Goal: Task Accomplishment & Management: Use online tool/utility

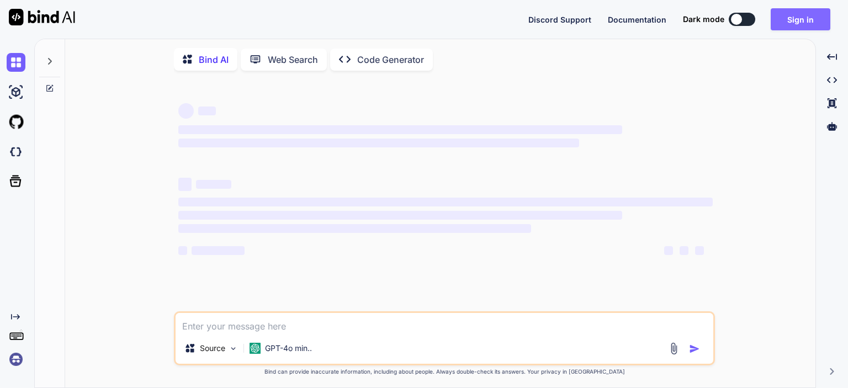
type textarea "x"
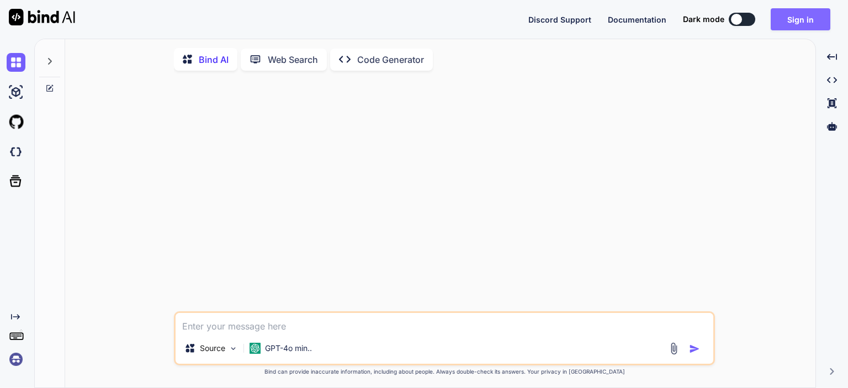
click at [798, 16] on button "Sign in" at bounding box center [800, 19] width 60 height 22
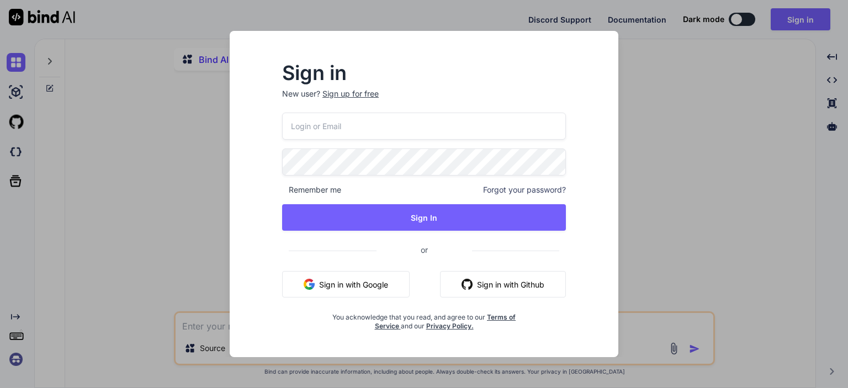
type input "[EMAIL_ADDRESS][DOMAIN_NAME]"
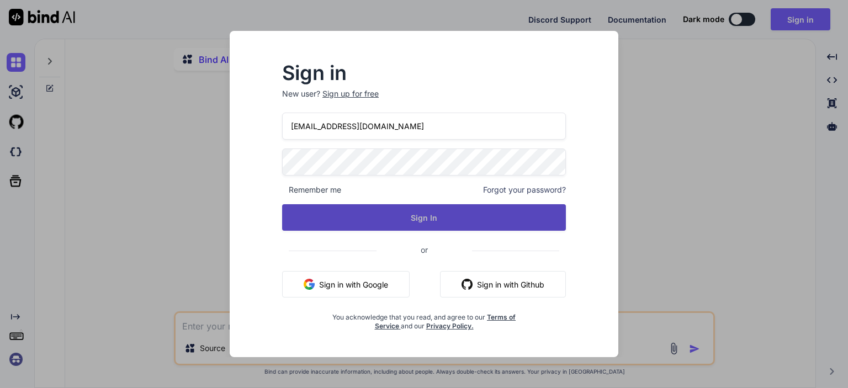
click at [411, 212] on button "Sign In" at bounding box center [424, 217] width 284 height 26
click at [439, 216] on button "Sign In" at bounding box center [424, 217] width 284 height 26
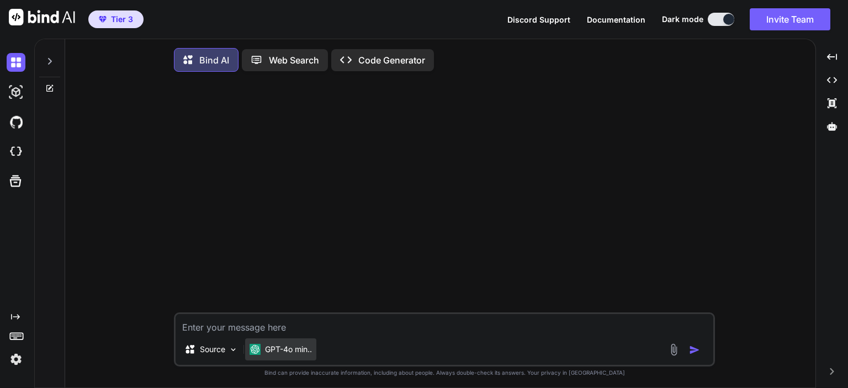
click at [295, 355] on p "GPT-4o min.." at bounding box center [288, 349] width 47 height 11
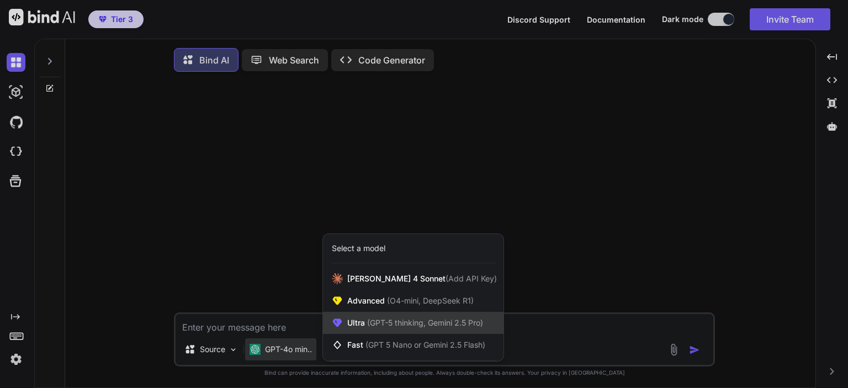
click at [350, 328] on span "Ultra (GPT-5 thinking, Gemini 2.5 Pro)" at bounding box center [415, 322] width 136 height 11
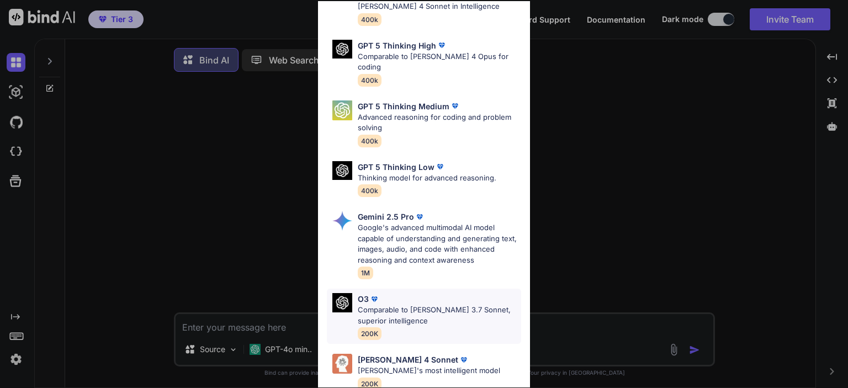
scroll to position [122, 0]
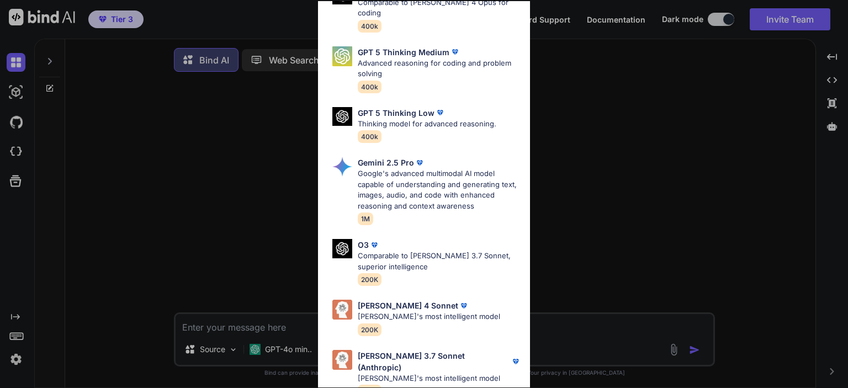
click at [288, 267] on div "Ultra Models GPT 5 OpenAI's best AI model, matches [PERSON_NAME] 4 Sonnet in In…" at bounding box center [424, 194] width 848 height 388
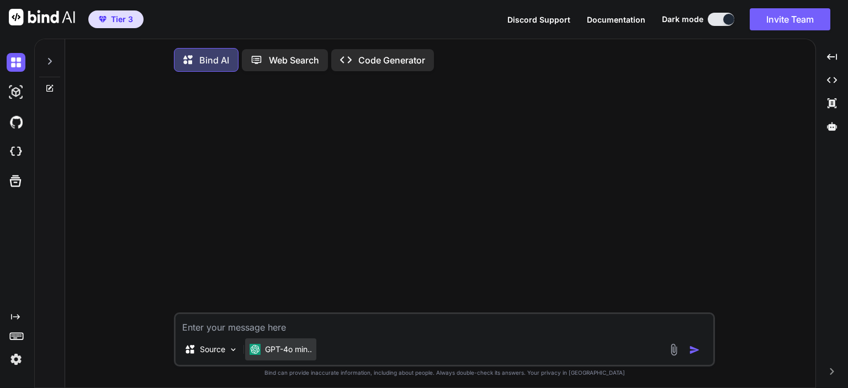
click at [295, 349] on p "GPT-4o min.." at bounding box center [288, 349] width 47 height 11
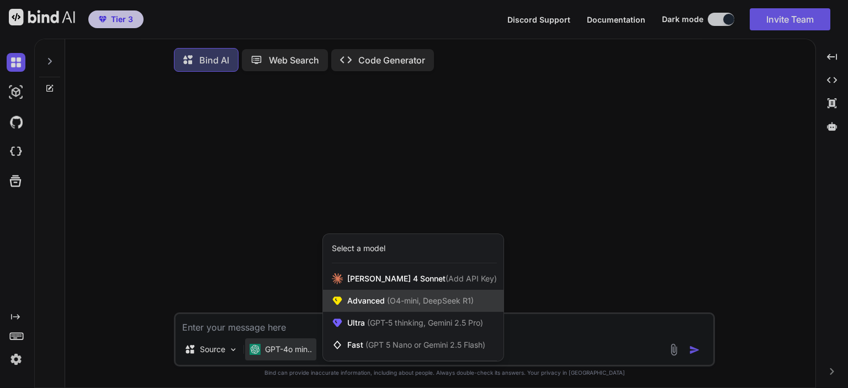
click at [398, 306] on span "Advanced (O4-mini, DeepSeek R1)" at bounding box center [410, 300] width 126 height 11
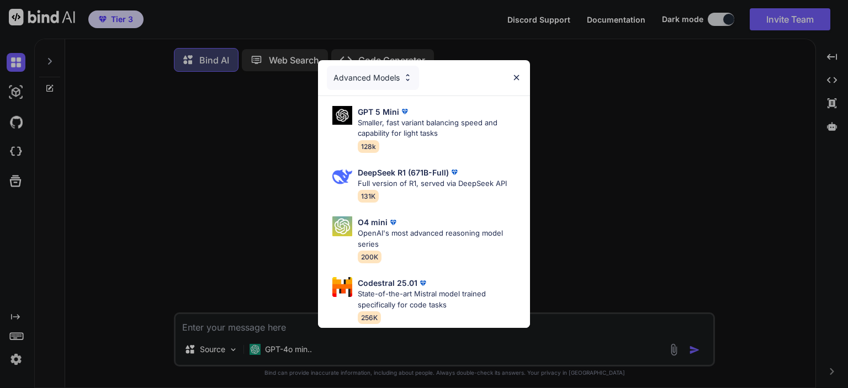
click at [598, 178] on div "Advanced Models GPT 5 Mini Smaller, fast variant balancing speed and capability…" at bounding box center [424, 194] width 848 height 388
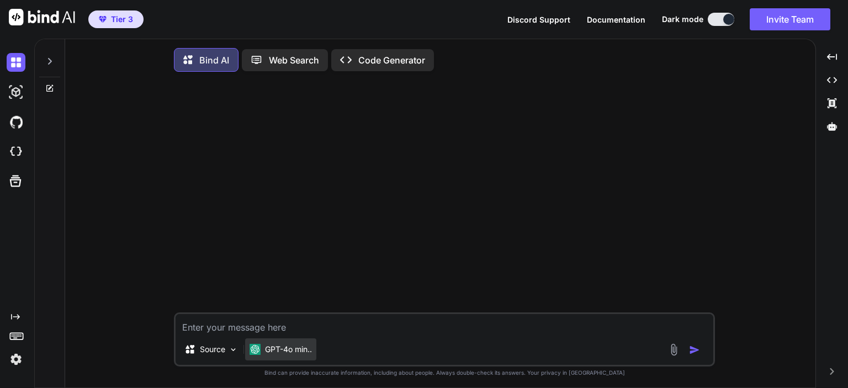
click at [294, 347] on p "GPT-4o min.." at bounding box center [288, 349] width 47 height 11
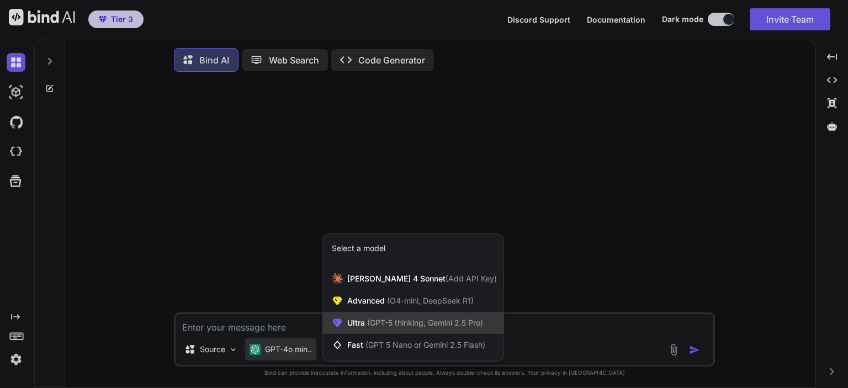
click at [395, 325] on span "(GPT-5 thinking, Gemini 2.5 Pro)" at bounding box center [424, 322] width 118 height 9
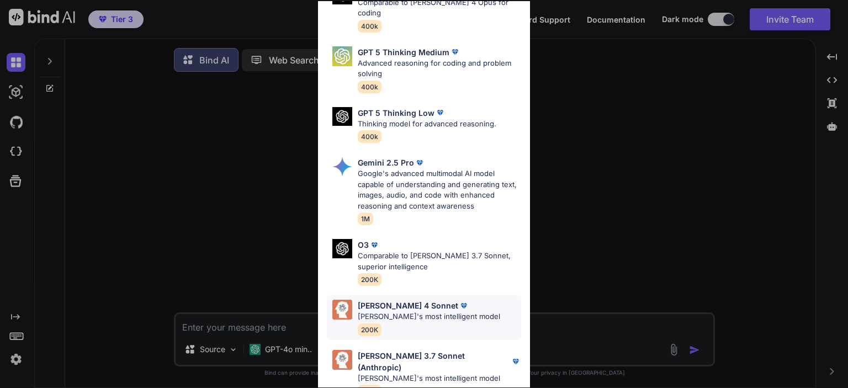
click at [400, 311] on p "[PERSON_NAME]'s most intelligent model" at bounding box center [429, 316] width 142 height 11
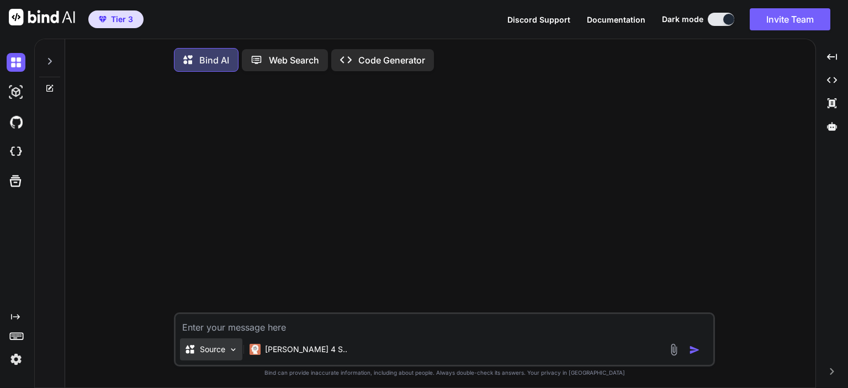
click at [212, 351] on p "Source" at bounding box center [212, 349] width 25 height 11
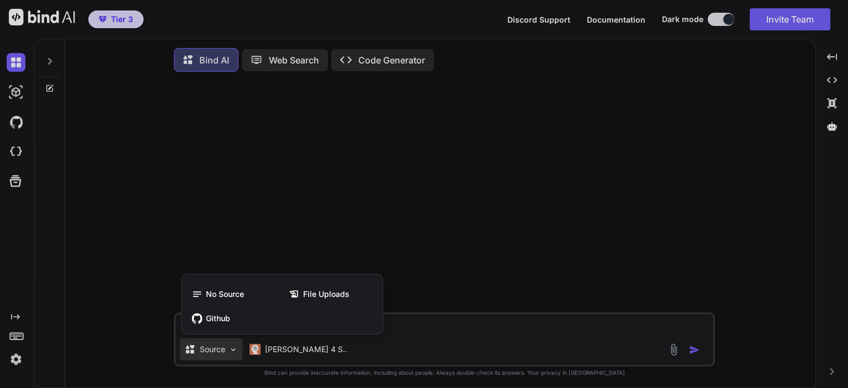
click at [143, 280] on div at bounding box center [424, 194] width 848 height 388
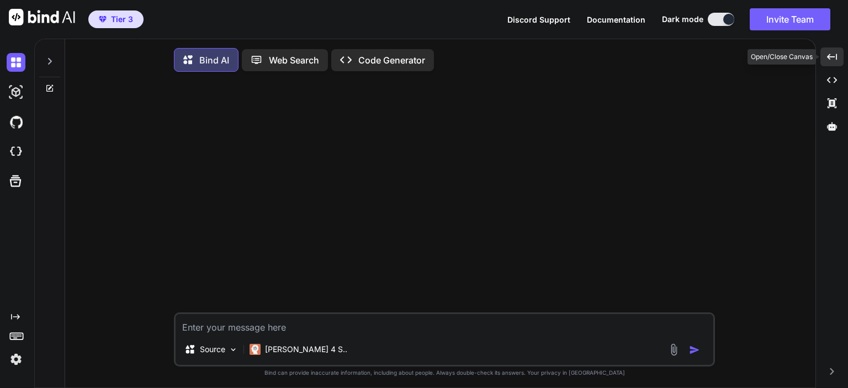
click at [836, 52] on icon "Created with Pixso." at bounding box center [832, 57] width 10 height 10
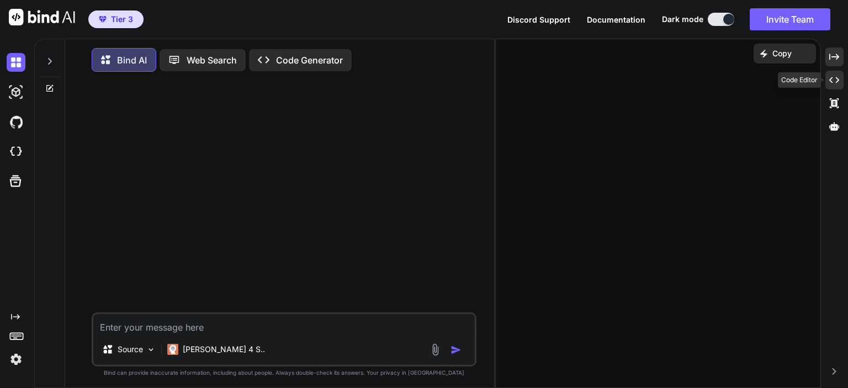
click at [836, 80] on icon "Created with Pixso." at bounding box center [834, 80] width 10 height 10
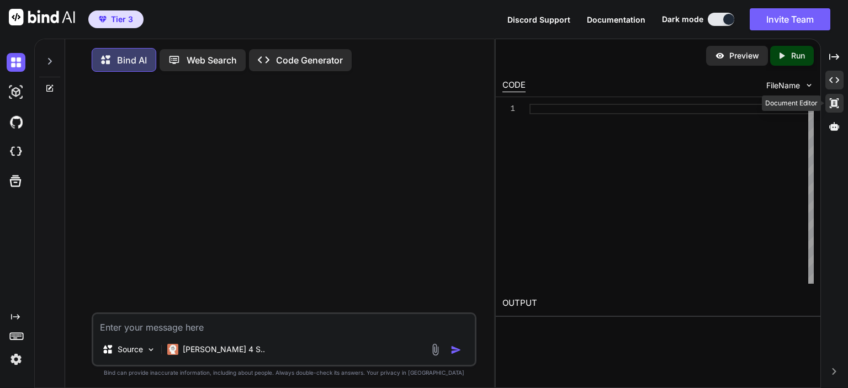
click at [835, 105] on icon at bounding box center [833, 103] width 9 height 10
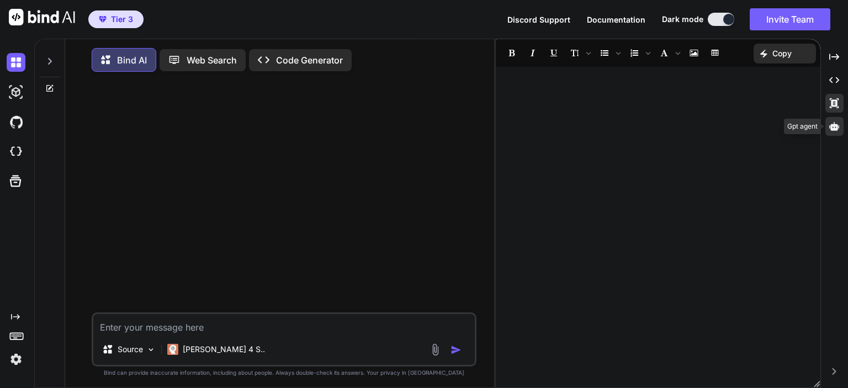
click at [834, 130] on icon at bounding box center [834, 126] width 10 height 8
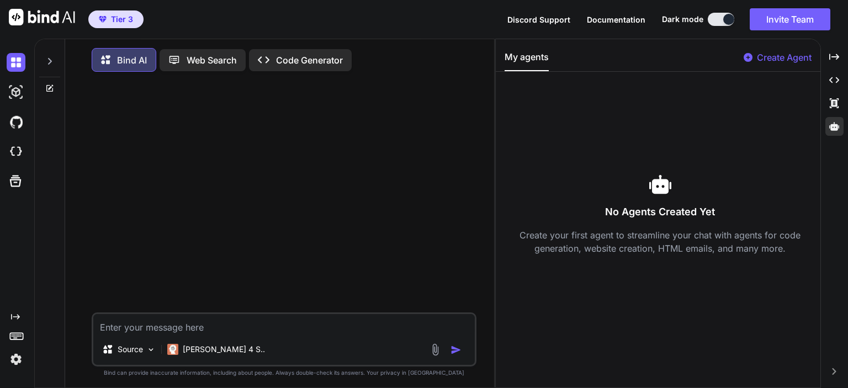
click at [773, 60] on p "Create Agent" at bounding box center [784, 57] width 55 height 13
type textarea "x"
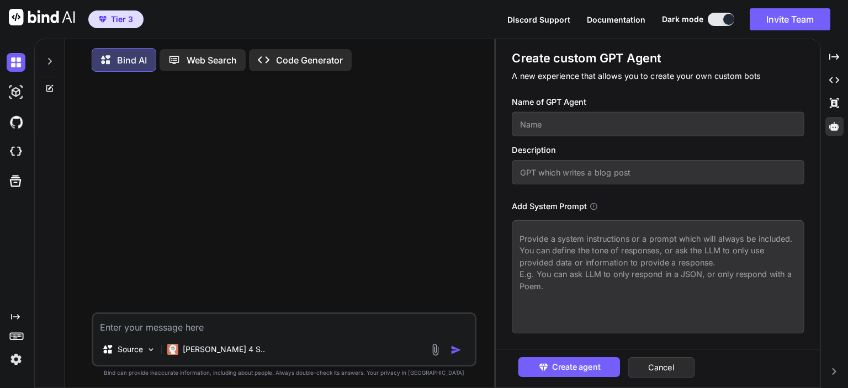
click at [563, 119] on input "text" at bounding box center [658, 124] width 292 height 24
click at [563, 164] on input "text" at bounding box center [658, 172] width 292 height 24
click at [597, 206] on icon at bounding box center [593, 206] width 8 height 8
drag, startPoint x: 555, startPoint y: 263, endPoint x: 577, endPoint y: 263, distance: 22.1
click at [577, 263] on textarea at bounding box center [658, 276] width 292 height 113
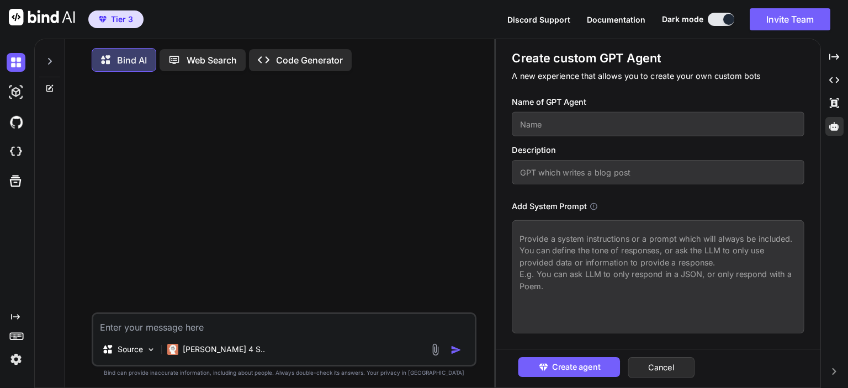
click at [529, 270] on textarea at bounding box center [658, 276] width 292 height 113
